Goal: Obtain resource: Download file/media

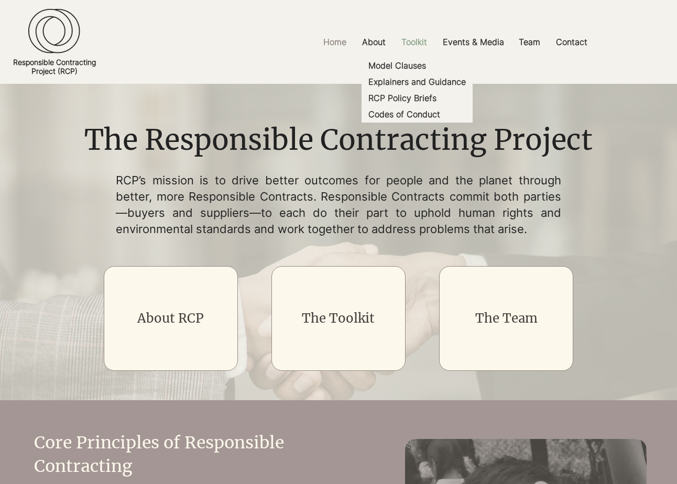
click at [416, 41] on p "Toolkit" at bounding box center [414, 42] width 36 height 24
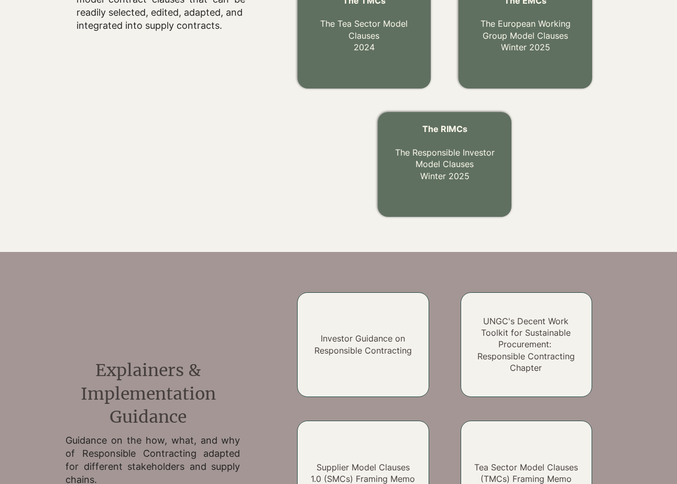
scroll to position [587, 0]
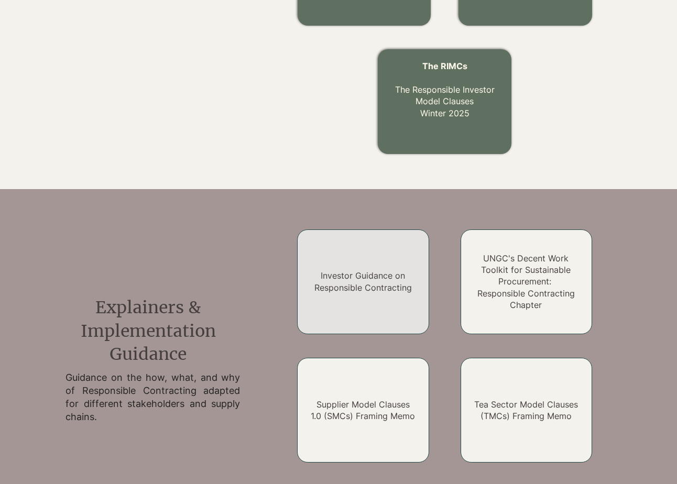
click at [360, 292] on link "Investor Guidance on Responsible Contracting" at bounding box center [363, 281] width 97 height 22
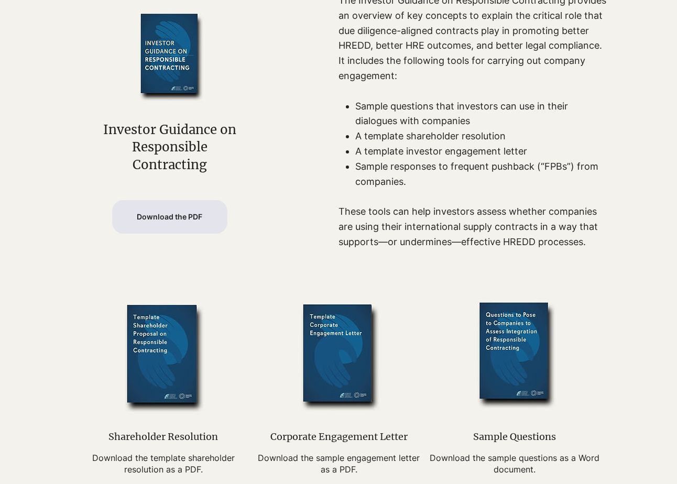
scroll to position [335, 0]
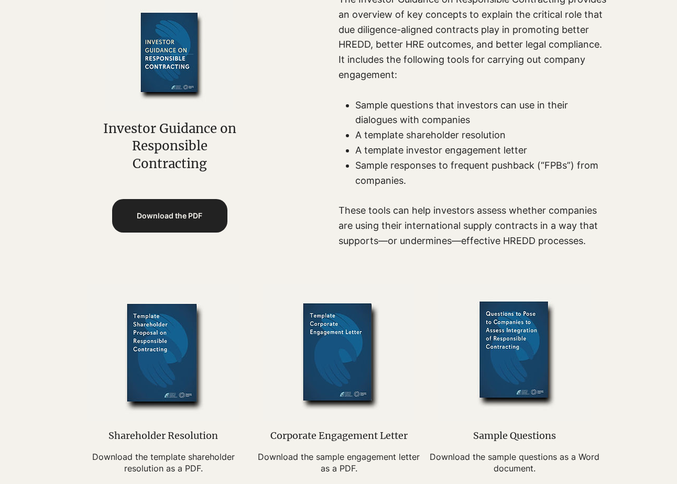
click at [161, 221] on span "Download the PDF" at bounding box center [170, 216] width 66 height 10
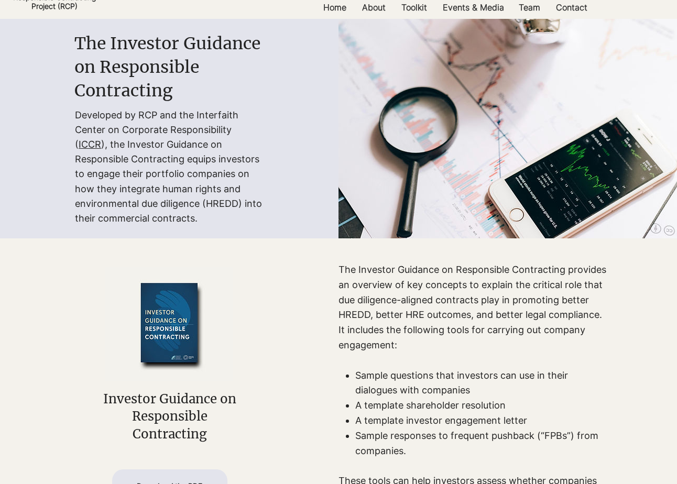
scroll to position [0, 0]
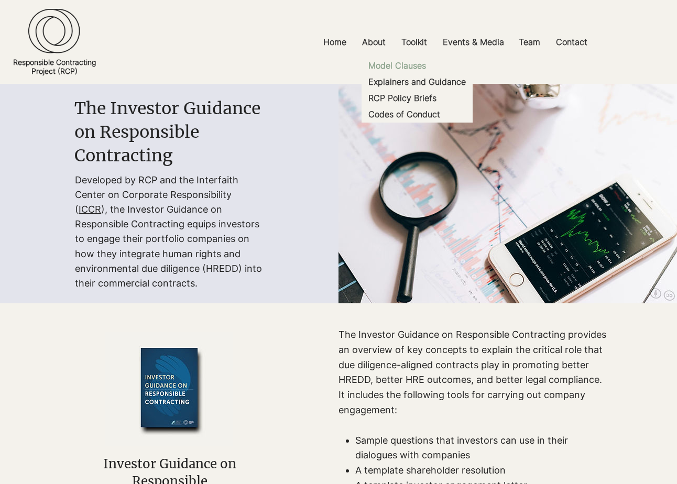
click at [417, 66] on p "Model Clauses" at bounding box center [397, 66] width 66 height 16
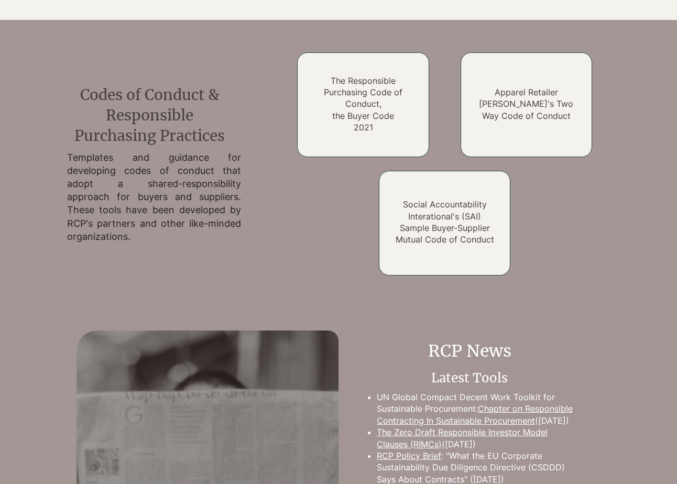
scroll to position [1436, 0]
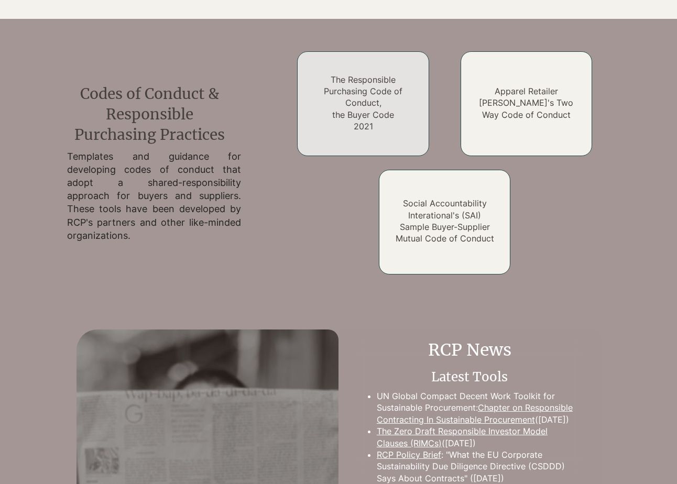
click at [384, 97] on link "The Responsible Purchasing Code of Conduct, the Buyer Code 2021" at bounding box center [363, 103] width 79 height 58
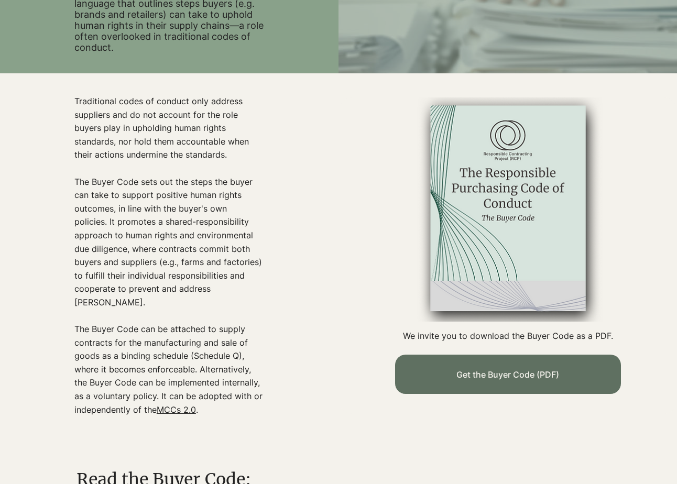
scroll to position [210, 0]
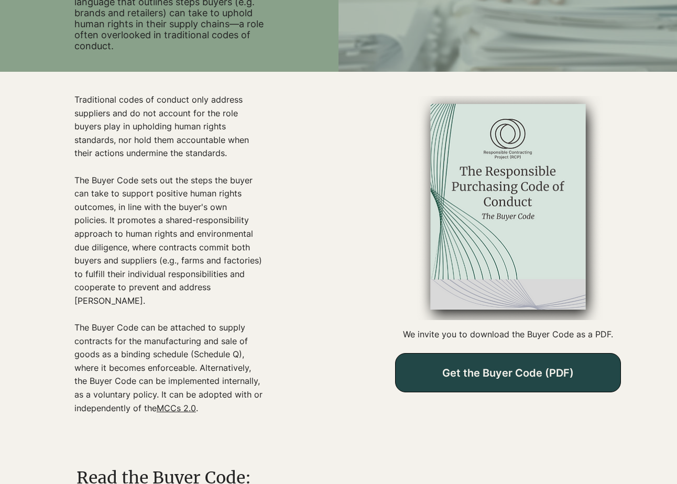
click at [442, 357] on span "Get the Buyer Code (PDF)" at bounding box center [508, 373] width 225 height 38
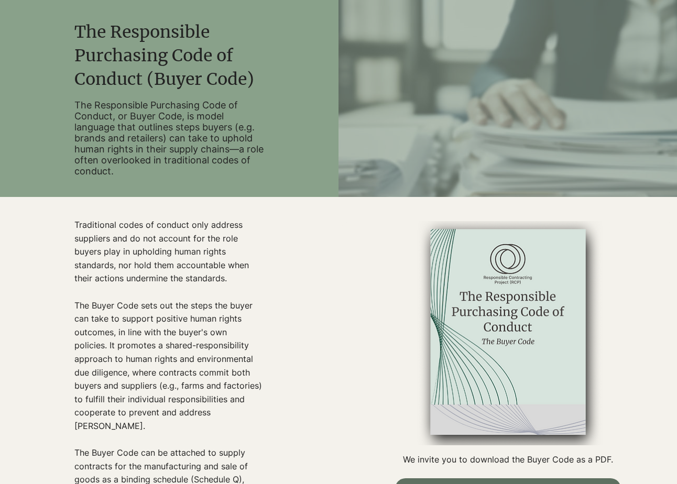
scroll to position [0, 0]
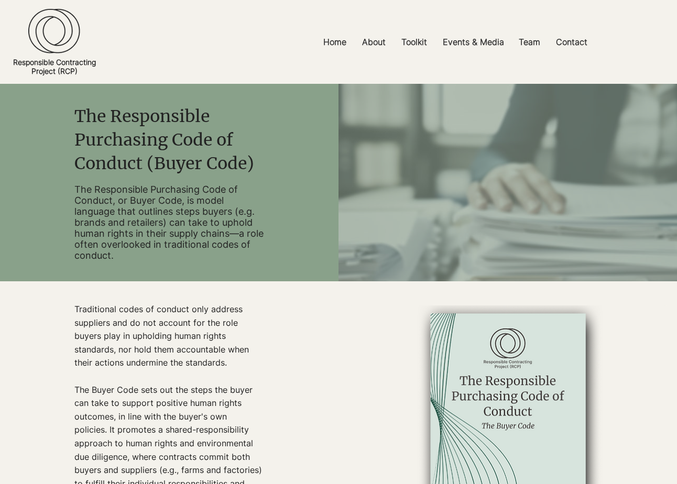
click at [313, 176] on div "main content" at bounding box center [169, 182] width 339 height 197
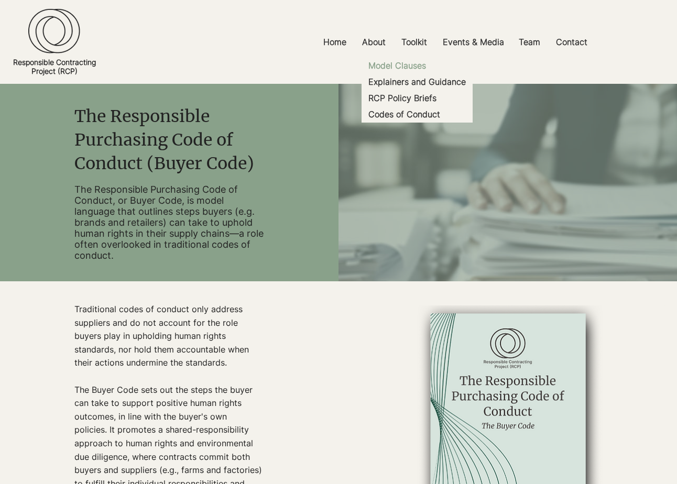
click at [401, 66] on p "Model Clauses" at bounding box center [397, 66] width 66 height 16
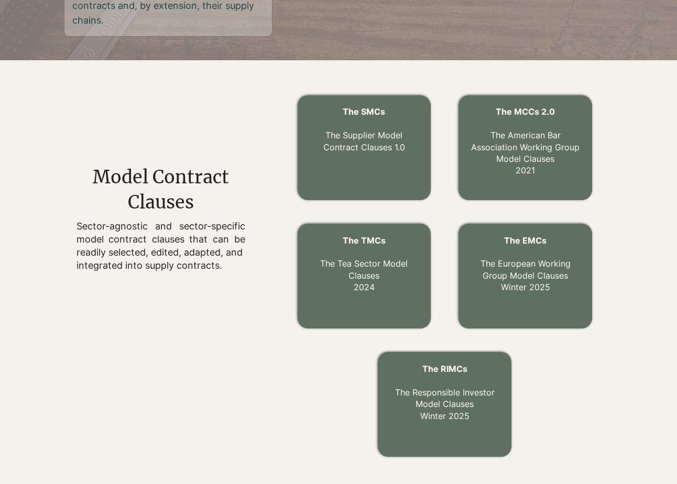
scroll to position [283, 0]
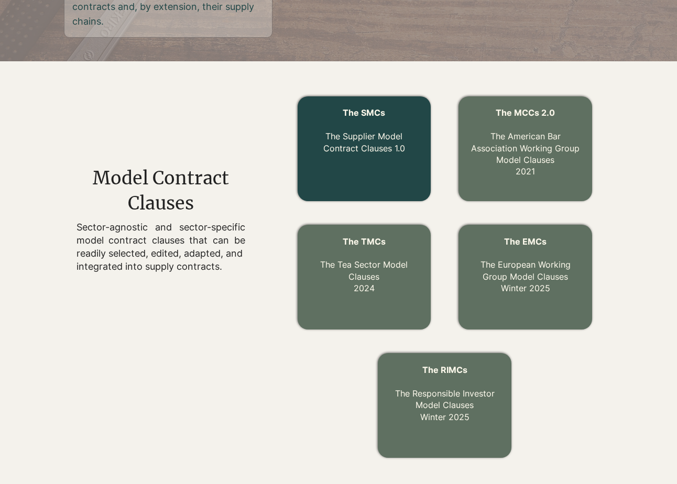
click at [355, 139] on link "The Supplier Model Contract Clauses 1.0" at bounding box center [364, 142] width 82 height 22
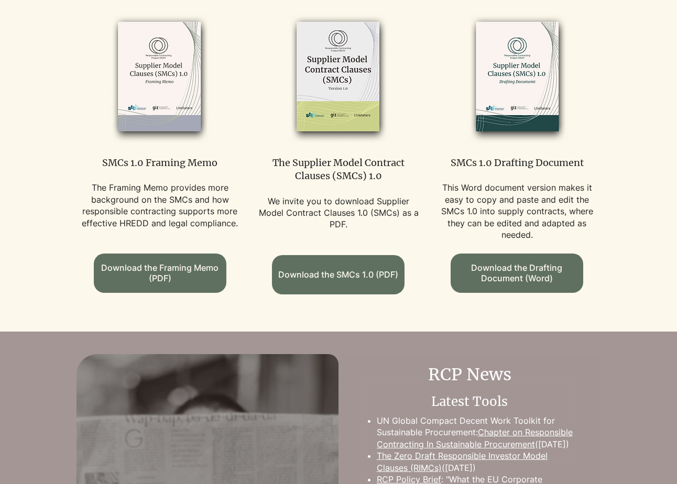
scroll to position [629, 0]
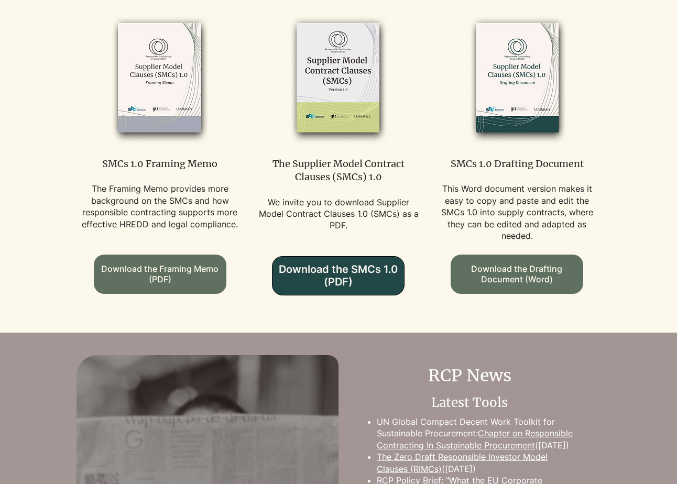
click at [318, 267] on span "Download the SMCs 1.0 (PDF)" at bounding box center [339, 275] width 132 height 25
